Goal: Navigation & Orientation: Find specific page/section

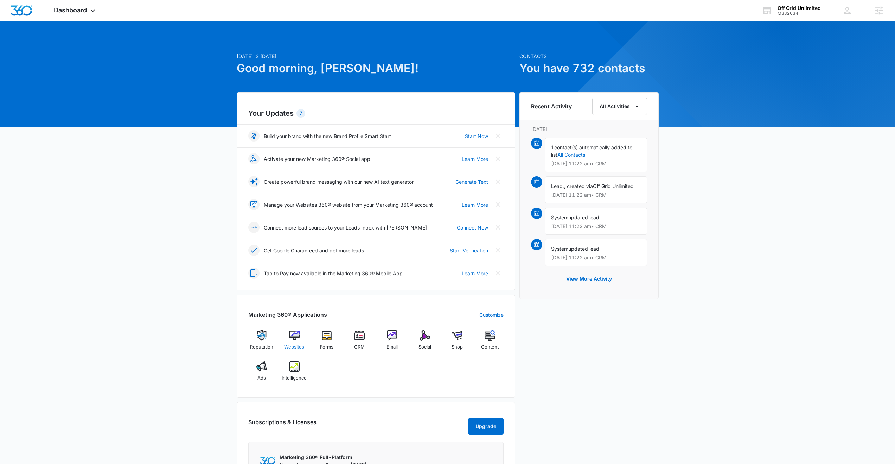
click at [294, 337] on img at bounding box center [294, 335] width 11 height 11
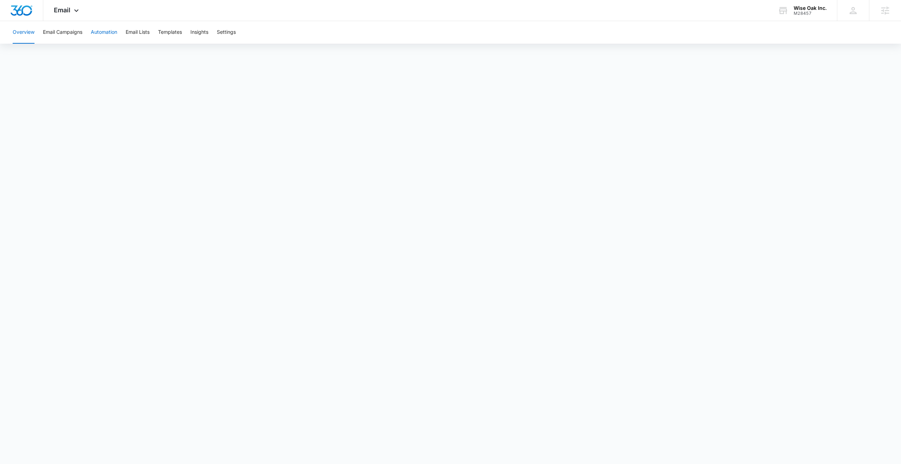
click at [100, 32] on button "Automation" at bounding box center [104, 32] width 26 height 23
click at [172, 29] on button "Templates" at bounding box center [170, 32] width 24 height 23
click at [166, 32] on button "Templates" at bounding box center [170, 32] width 24 height 23
click at [62, 34] on button "Email Campaigns" at bounding box center [62, 32] width 39 height 23
click at [65, 15] on div "Email Apps Reputation Websites Forms CRM Email Social Shop Content Ads Intellig…" at bounding box center [67, 10] width 48 height 21
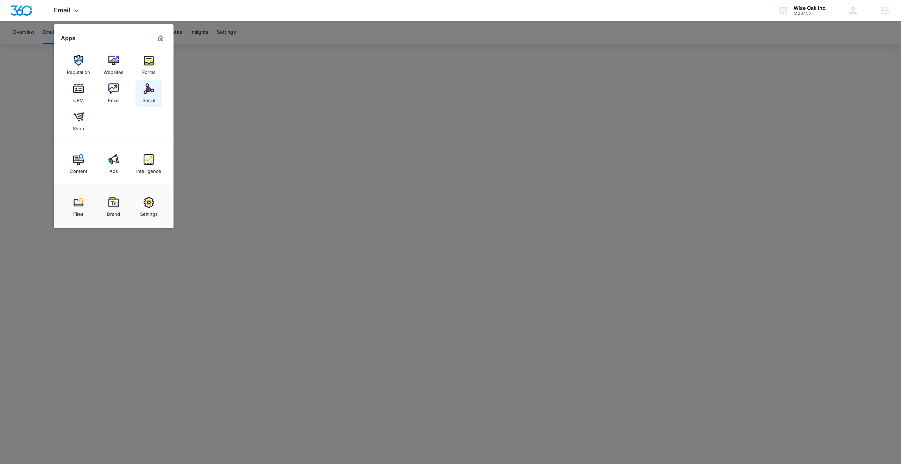
click at [142, 87] on link "Social" at bounding box center [148, 93] width 27 height 27
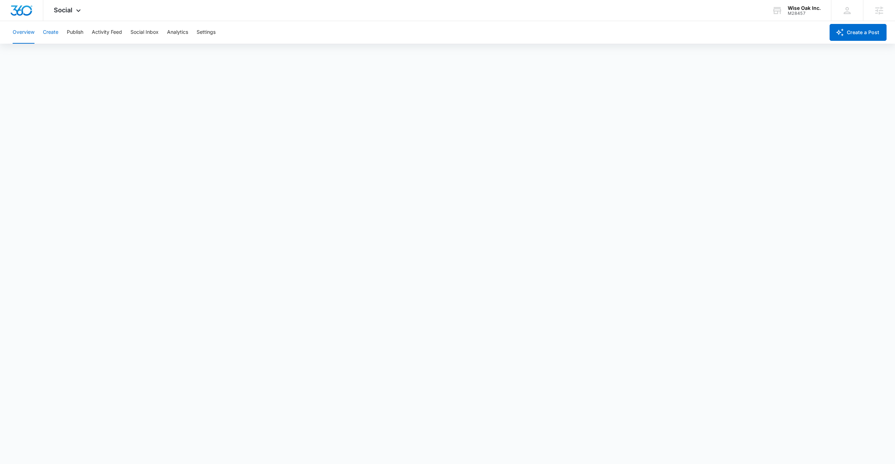
click at [53, 32] on button "Create" at bounding box center [50, 32] width 15 height 23
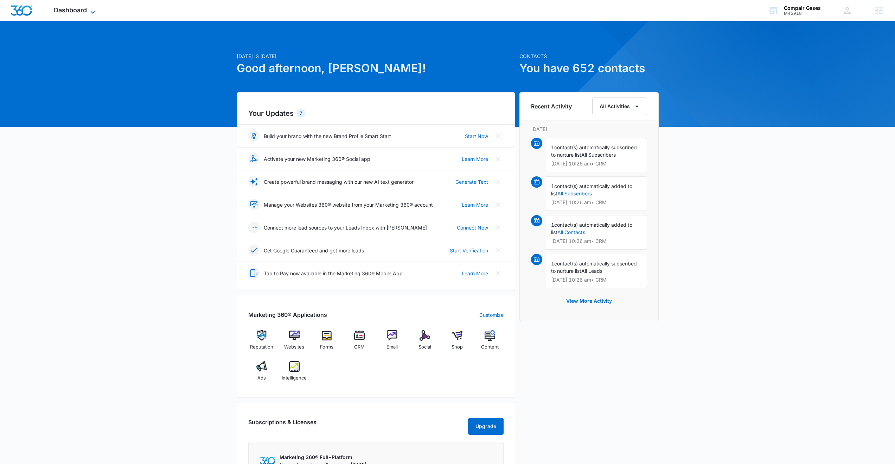
click at [81, 13] on span "Dashboard" at bounding box center [70, 9] width 33 height 7
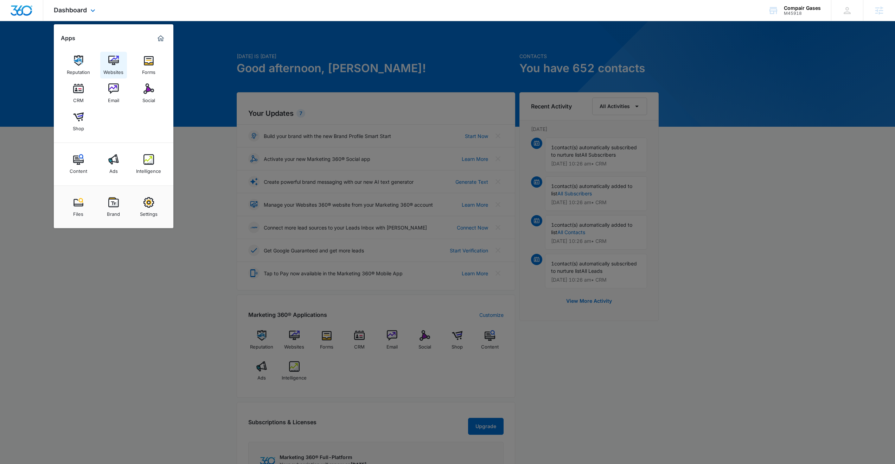
click at [115, 64] on img at bounding box center [113, 60] width 11 height 11
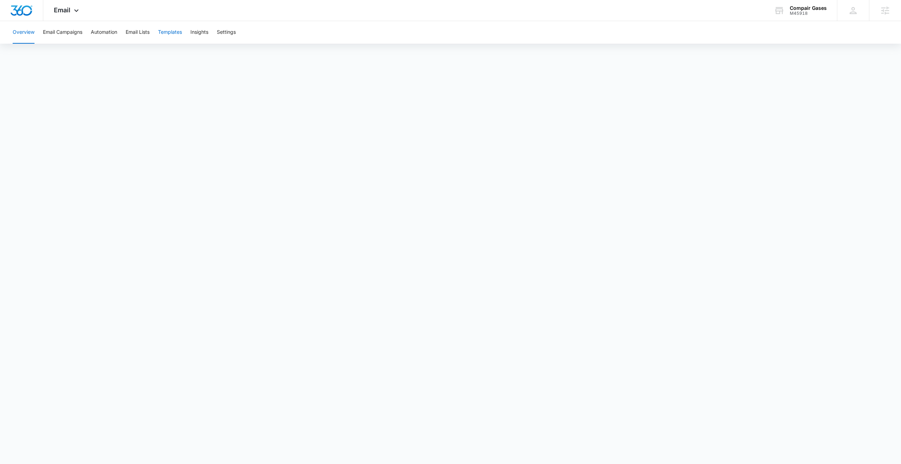
click at [171, 32] on button "Templates" at bounding box center [170, 32] width 24 height 23
click at [63, 36] on button "Email Campaigns" at bounding box center [62, 32] width 39 height 23
click at [104, 34] on button "Automation" at bounding box center [104, 32] width 26 height 23
click at [70, 33] on button "Email Campaigns" at bounding box center [62, 32] width 39 height 23
click at [73, 12] on icon at bounding box center [76, 12] width 8 height 8
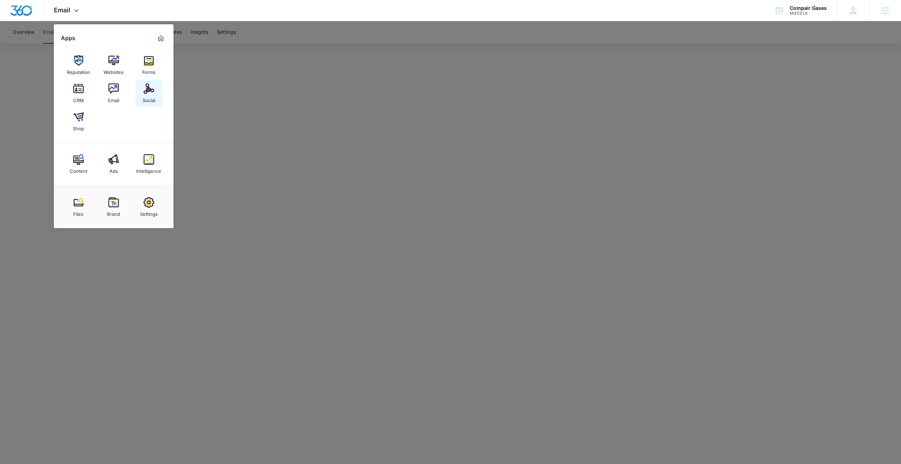
click at [148, 92] on img at bounding box center [149, 88] width 11 height 11
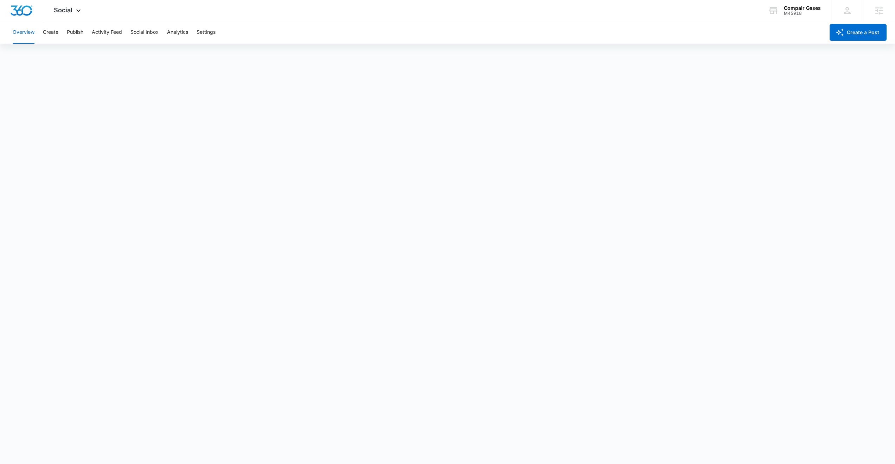
scroll to position [1, 0]
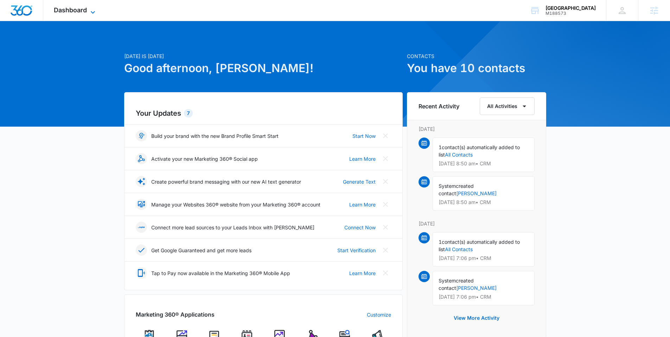
click at [87, 8] on span "Dashboard" at bounding box center [70, 9] width 33 height 7
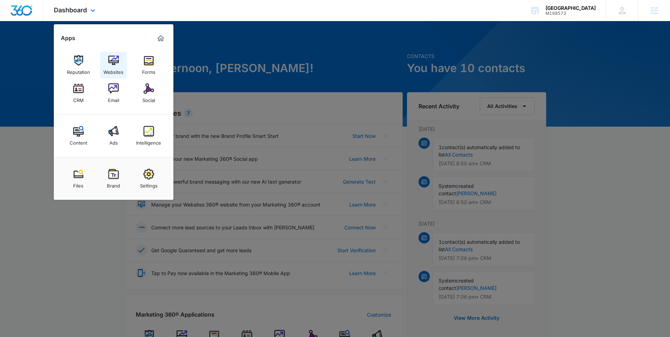
click at [113, 59] on img at bounding box center [113, 60] width 11 height 11
